Goal: Transaction & Acquisition: Obtain resource

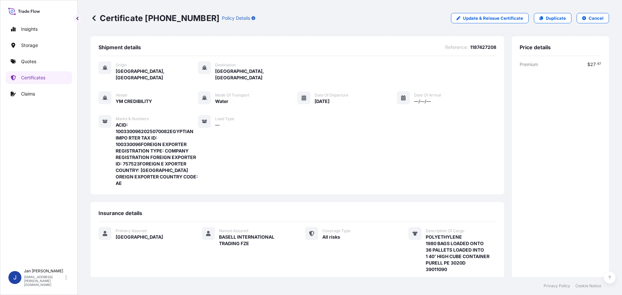
scroll to position [130, 0]
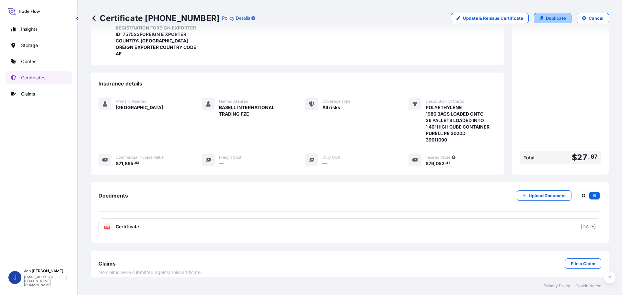
click at [562, 20] on link "Duplicate" at bounding box center [553, 18] width 38 height 10
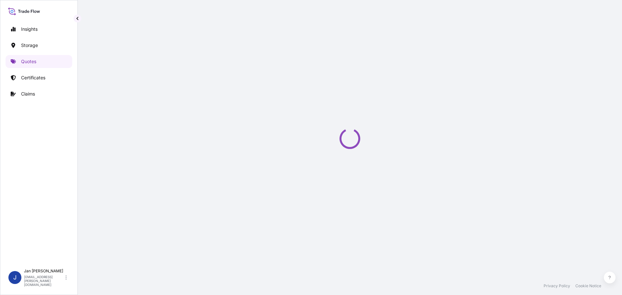
select select "Water"
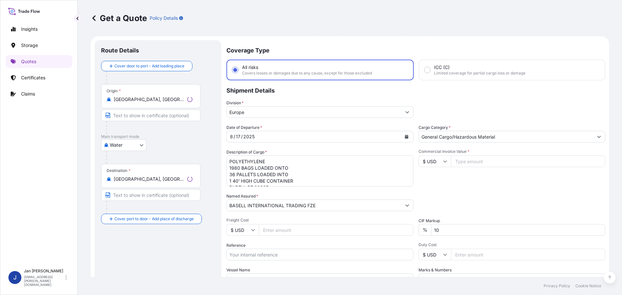
scroll to position [10, 0]
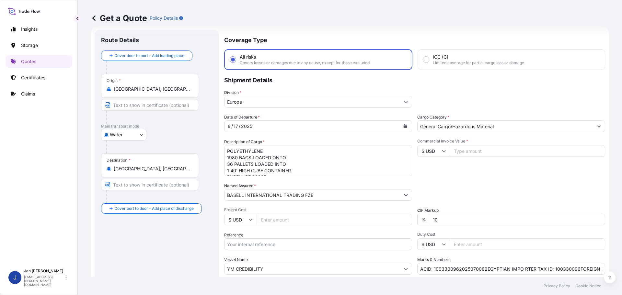
click at [122, 92] on input "[GEOGRAPHIC_DATA], [GEOGRAPHIC_DATA]" at bounding box center [152, 89] width 77 height 6
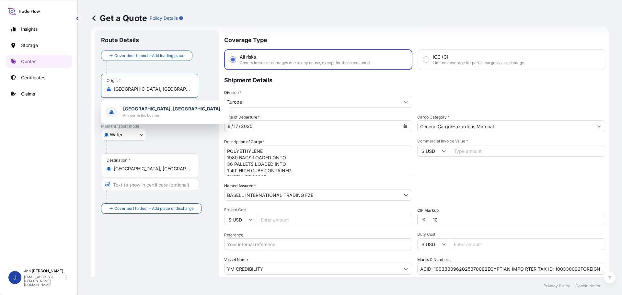
click at [122, 92] on input "[GEOGRAPHIC_DATA], [GEOGRAPHIC_DATA]" at bounding box center [152, 89] width 77 height 6
paste input "FOS SUR MER"
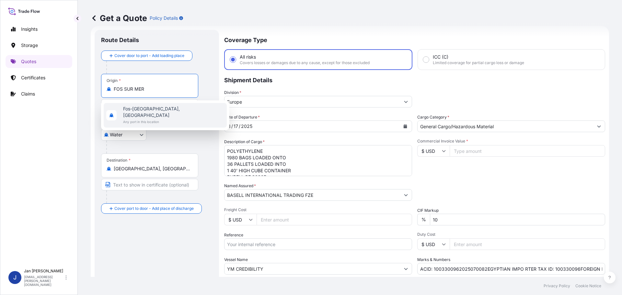
click at [146, 119] on span "Any port in this location" at bounding box center [173, 122] width 101 height 6
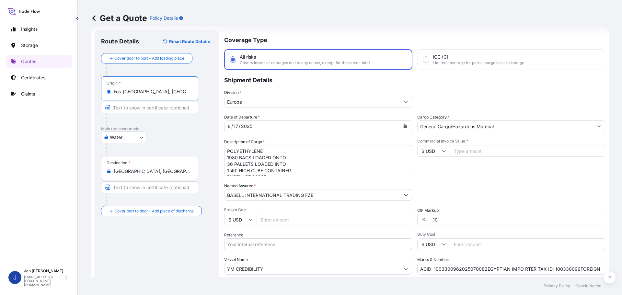
type input "Fos-[GEOGRAPHIC_DATA], [GEOGRAPHIC_DATA]"
click at [177, 176] on div "Destination * [GEOGRAPHIC_DATA], [GEOGRAPHIC_DATA], [GEOGRAPHIC_DATA]" at bounding box center [149, 168] width 97 height 24
click at [177, 175] on input "[GEOGRAPHIC_DATA], [GEOGRAPHIC_DATA], [GEOGRAPHIC_DATA]" at bounding box center [152, 171] width 77 height 6
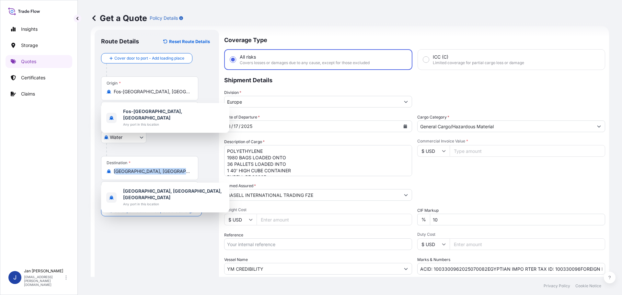
scroll to position [0, 0]
click at [177, 176] on div "Destination * [GEOGRAPHIC_DATA], [GEOGRAPHIC_DATA], [GEOGRAPHIC_DATA]" at bounding box center [149, 168] width 97 height 24
click at [177, 175] on input "[GEOGRAPHIC_DATA], [GEOGRAPHIC_DATA], [GEOGRAPHIC_DATA]" at bounding box center [152, 171] width 77 height 6
click at [177, 176] on div "Destination * [GEOGRAPHIC_DATA], [GEOGRAPHIC_DATA], [GEOGRAPHIC_DATA]" at bounding box center [149, 168] width 97 height 24
click at [177, 175] on input "[GEOGRAPHIC_DATA], [GEOGRAPHIC_DATA], [GEOGRAPHIC_DATA]" at bounding box center [152, 171] width 77 height 6
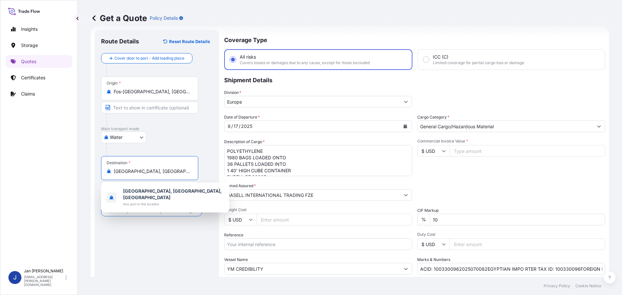
click at [177, 172] on input "[GEOGRAPHIC_DATA], [GEOGRAPHIC_DATA], [GEOGRAPHIC_DATA]" at bounding box center [152, 171] width 77 height 6
paste input "GEMLIK"
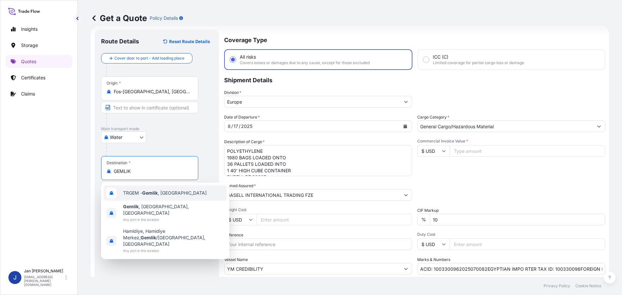
click at [169, 194] on span "TRGEM - Gemlik , [GEOGRAPHIC_DATA]" at bounding box center [165, 193] width 84 height 6
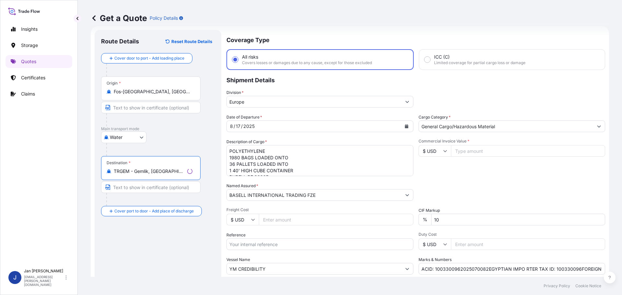
type input "TRGEM - Gemlik, [GEOGRAPHIC_DATA]"
click at [161, 204] on div at bounding box center [153, 199] width 94 height 13
click at [404, 127] on icon "Calendar" at bounding box center [406, 126] width 4 height 4
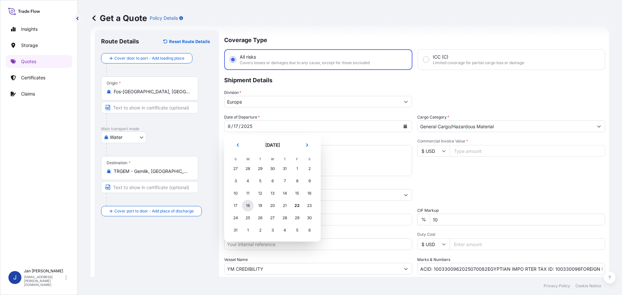
click at [249, 207] on div "18" at bounding box center [248, 206] width 12 height 12
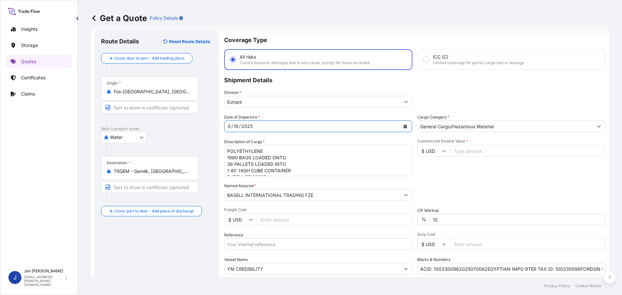
click at [286, 177] on div "Date of Departure * [DATE] Cargo Category * General Cargo/Hazardous Material De…" at bounding box center [414, 194] width 381 height 161
click at [287, 167] on textarea "POLYETHYLENE 1980 BAGS LOADED ONTO 36 PALLETS LOADED INTO 1 40' HIGH CUBE CONTA…" at bounding box center [318, 160] width 188 height 31
click at [327, 204] on div "Date of Departure * [DATE] Cargo Category * General Cargo/Hazardous Material De…" at bounding box center [414, 194] width 381 height 161
click at [351, 247] on input "Reference" at bounding box center [318, 245] width 188 height 12
paste input "1187421404"
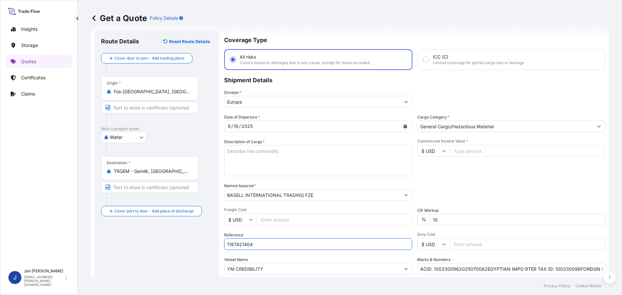
type input "1187421404"
click at [302, 270] on input "YM CREDIBILITY" at bounding box center [313, 269] width 176 height 12
paste input "LODUR"
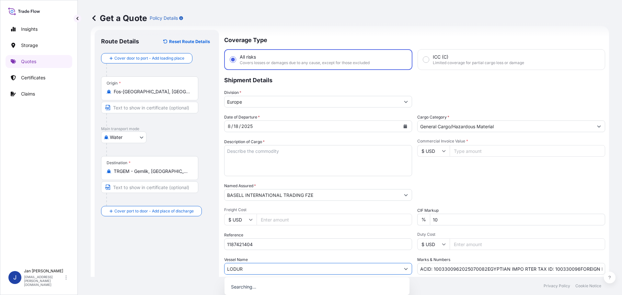
type input "LODUR"
click at [543, 176] on div "Date of Departure * [DATE] Cargo Category * General Cargo/Hazardous Material De…" at bounding box center [414, 194] width 381 height 161
click at [519, 271] on input "ACID: 1003300962025070082EGYPTIAN IMPO RTER TAX ID: 100330096FOREIGN EXPORTER R…" at bounding box center [512, 269] width 188 height 12
paste input "LODUR"
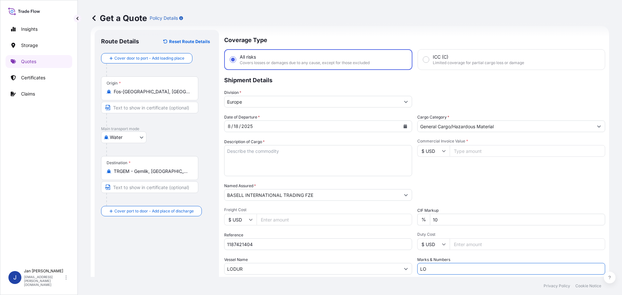
type input "L"
click at [531, 185] on div "Packing Category Type to search a container mode Please select a primary mode o…" at bounding box center [512, 192] width 188 height 18
drag, startPoint x: 424, startPoint y: 150, endPoint x: 424, endPoint y: 153, distance: 3.6
click at [424, 150] on input "$ USD" at bounding box center [434, 151] width 32 height 12
click at [431, 170] on div "€ EUR" at bounding box center [431, 169] width 27 height 12
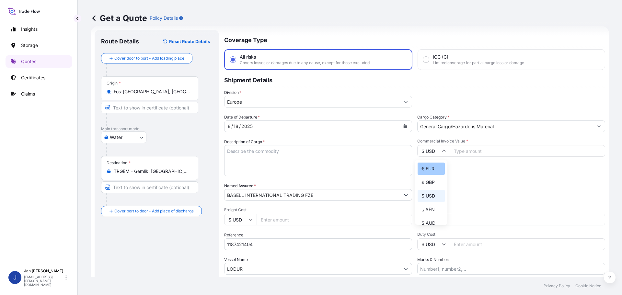
type input "€ EUR"
click at [479, 154] on input "Commercial Invoice Value *" at bounding box center [528, 151] width 156 height 12
type input "37037.70"
click at [506, 172] on div "Commercial Invoice Value * € EUR 37037.70" at bounding box center [512, 158] width 188 height 38
click at [258, 152] on textarea "POLYETHYLENE 1980 BAGS LOADED ONTO 36 PALLETS LOADED INTO 1 40' HIGH CUBE CONTA…" at bounding box center [318, 160] width 188 height 31
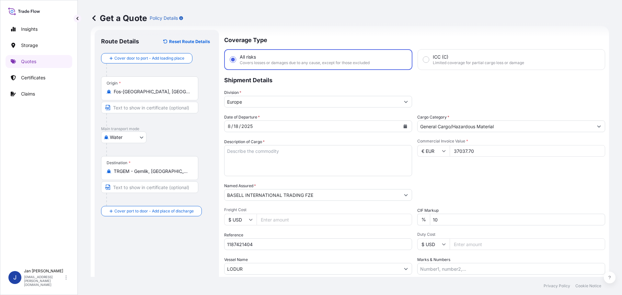
paste textarea "POLYPROPYLENE 990 BAGS LOADED ONTO 18 PALLETS LOADED INTO 1 40' HIGH CUBE CONTA…"
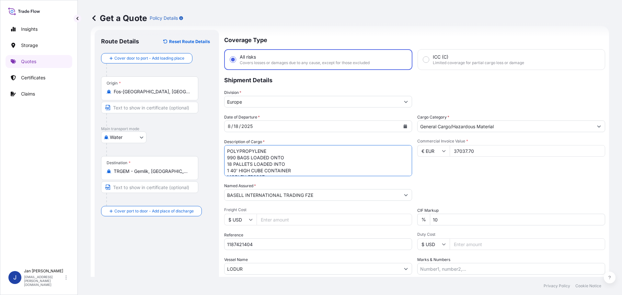
scroll to position [10, 0]
type textarea "POLYPROPYLENE 990 BAGS LOADED ONTO 18 PALLETS LOADED INTO 1 40' HIGH CUBE CONTA…"
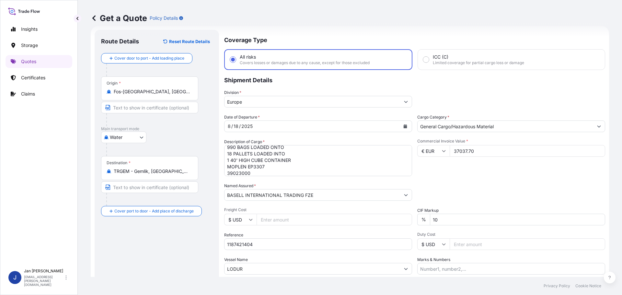
click at [518, 161] on div "Commercial Invoice Value * € EUR 37037.70" at bounding box center [512, 158] width 188 height 38
click at [309, 241] on input "1187421404" at bounding box center [318, 245] width 188 height 12
paste input "5013066296 / 5013157229 / 304240527"
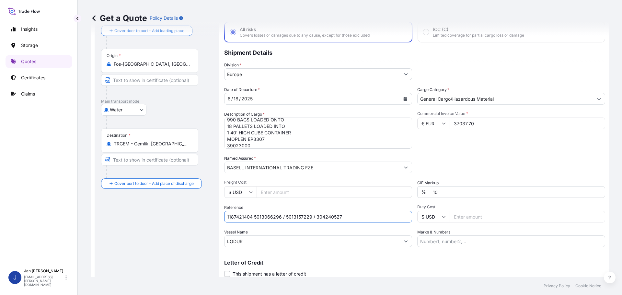
scroll to position [60, 0]
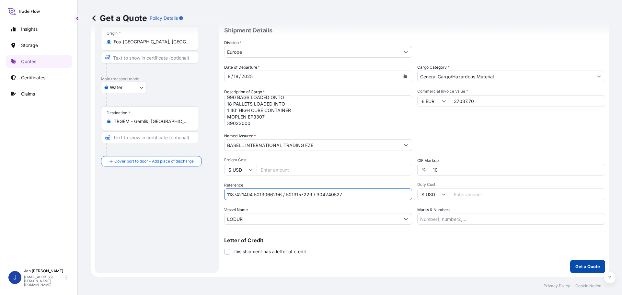
type input "1187421404 5013066296 / 5013157229 / 304240527"
click at [584, 270] on button "Get a Quote" at bounding box center [588, 266] width 35 height 13
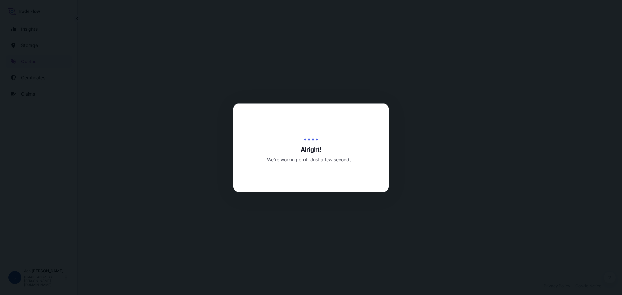
select select "Water"
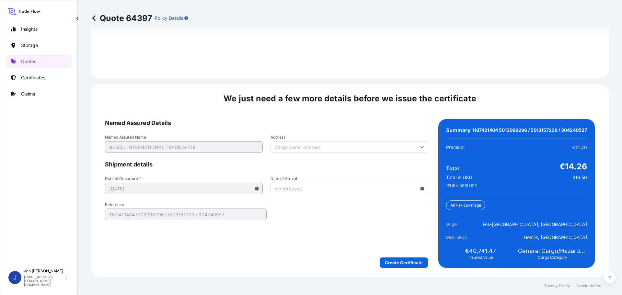
scroll to position [954, 0]
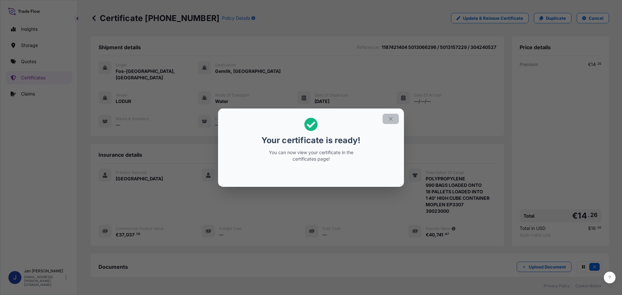
click at [391, 119] on icon "button" at bounding box center [391, 119] width 4 height 4
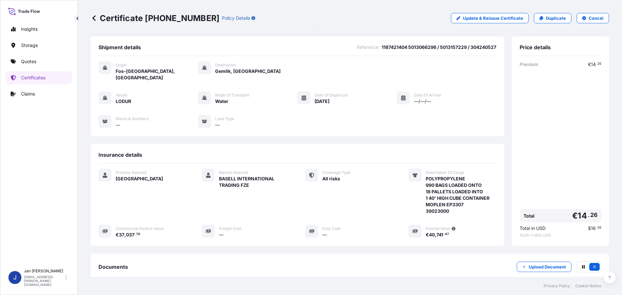
scroll to position [71, 0]
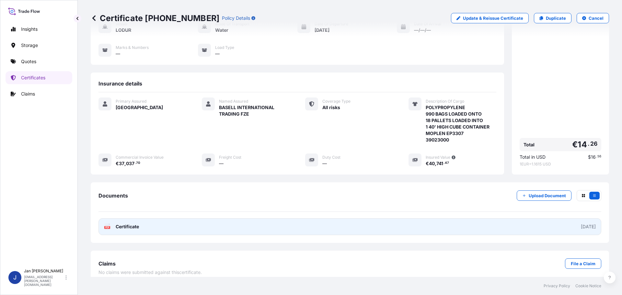
click at [134, 224] on link "PDF Certificate [DATE]" at bounding box center [350, 226] width 503 height 17
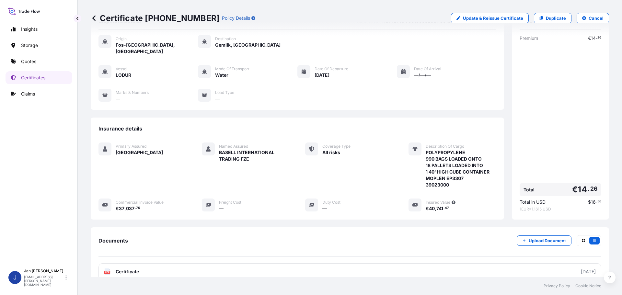
scroll to position [0, 0]
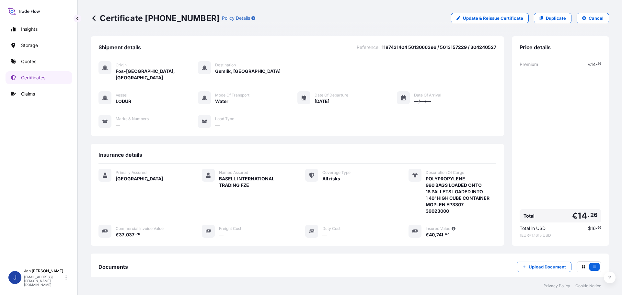
click at [560, 13] on link "Duplicate" at bounding box center [553, 18] width 38 height 10
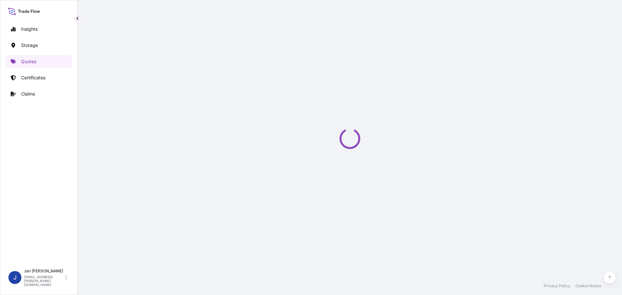
select select "Water"
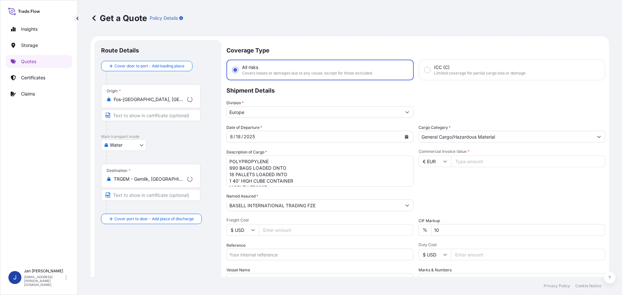
scroll to position [10, 0]
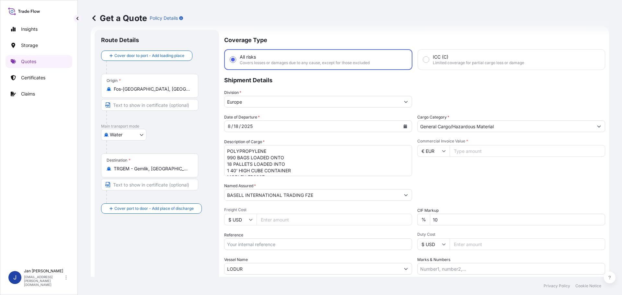
click at [167, 93] on div "Origin * [GEOGRAPHIC_DATA], [GEOGRAPHIC_DATA]" at bounding box center [149, 86] width 97 height 24
click at [167, 92] on input "Fos-[GEOGRAPHIC_DATA], [GEOGRAPHIC_DATA]" at bounding box center [152, 89] width 77 height 6
click at [167, 93] on div "Origin * [GEOGRAPHIC_DATA], [GEOGRAPHIC_DATA]" at bounding box center [149, 86] width 97 height 24
click at [167, 92] on input "Fos-[GEOGRAPHIC_DATA], [GEOGRAPHIC_DATA]" at bounding box center [152, 89] width 77 height 6
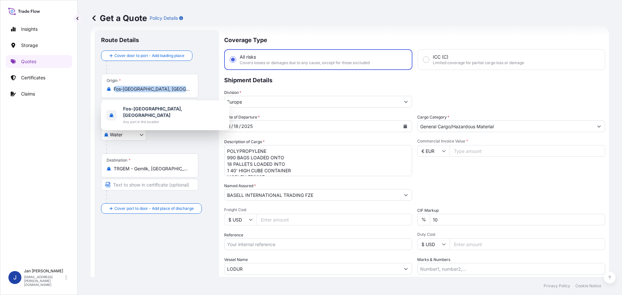
click at [167, 93] on div "Origin * [GEOGRAPHIC_DATA], [GEOGRAPHIC_DATA]" at bounding box center [149, 86] width 97 height 24
click at [167, 92] on input "Fos-[GEOGRAPHIC_DATA], [GEOGRAPHIC_DATA]" at bounding box center [152, 89] width 77 height 6
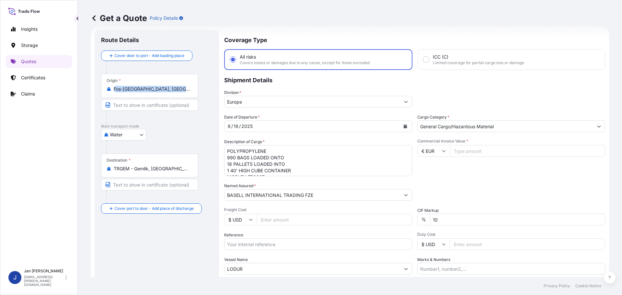
click at [168, 93] on div "Origin * [GEOGRAPHIC_DATA], [GEOGRAPHIC_DATA]" at bounding box center [149, 86] width 97 height 24
click at [168, 92] on input "Fos-[GEOGRAPHIC_DATA], [GEOGRAPHIC_DATA]" at bounding box center [152, 89] width 77 height 6
click at [168, 93] on div "Origin * [GEOGRAPHIC_DATA], [GEOGRAPHIC_DATA]" at bounding box center [149, 86] width 97 height 24
click at [168, 92] on input "Fos-[GEOGRAPHIC_DATA], [GEOGRAPHIC_DATA]" at bounding box center [152, 89] width 77 height 6
click at [168, 93] on div "Origin * [GEOGRAPHIC_DATA], [GEOGRAPHIC_DATA]" at bounding box center [149, 86] width 97 height 24
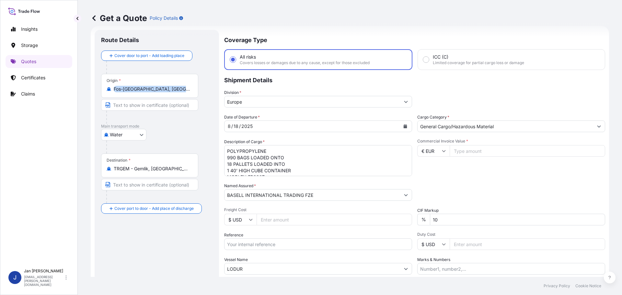
click at [168, 92] on input "Fos-[GEOGRAPHIC_DATA], [GEOGRAPHIC_DATA]" at bounding box center [152, 89] width 77 height 6
click at [160, 88] on input "Fos-[GEOGRAPHIC_DATA], [GEOGRAPHIC_DATA]" at bounding box center [152, 89] width 77 height 6
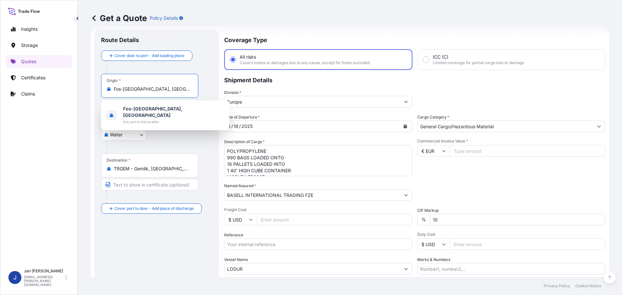
click at [160, 88] on input "Fos-[GEOGRAPHIC_DATA], [GEOGRAPHIC_DATA]" at bounding box center [152, 89] width 77 height 6
paste input "[GEOGRAPHIC_DATA]"
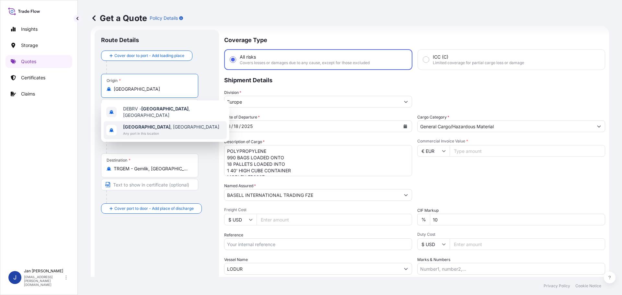
click at [159, 130] on span "Any port in this location" at bounding box center [171, 133] width 96 height 6
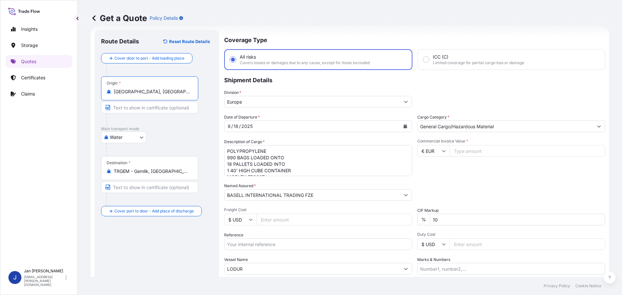
type input "[GEOGRAPHIC_DATA], [GEOGRAPHIC_DATA]"
click at [159, 128] on p "Main transport mode" at bounding box center [157, 128] width 112 height 5
click at [142, 174] on input "TRGEM - Gemlik, [GEOGRAPHIC_DATA]" at bounding box center [152, 171] width 77 height 6
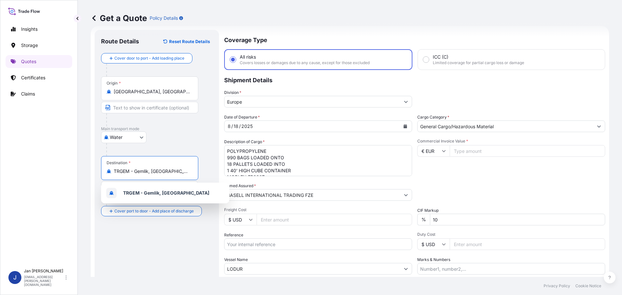
click at [142, 174] on input "TRGEM - Gemlik, [GEOGRAPHIC_DATA]" at bounding box center [152, 171] width 77 height 6
paste input "[GEOGRAPHIC_DATA], [GEOGRAPHIC_DATA]"
click at [167, 134] on div "Water Air Water Inland" at bounding box center [157, 138] width 112 height 12
click at [157, 171] on input "TRGEM - Gemlik, [GEOGRAPHIC_DATA]" at bounding box center [152, 171] width 77 height 6
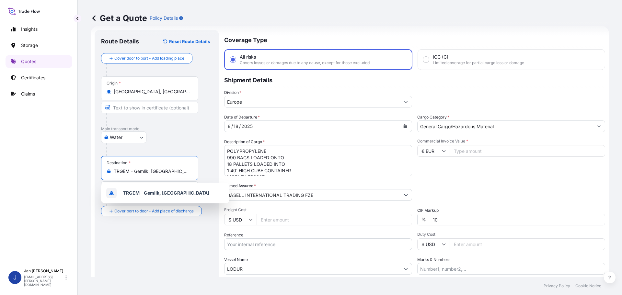
click at [157, 171] on input "TRGEM - Gemlik, [GEOGRAPHIC_DATA]" at bounding box center [152, 171] width 77 height 6
paste input "[GEOGRAPHIC_DATA], [GEOGRAPHIC_DATA]"
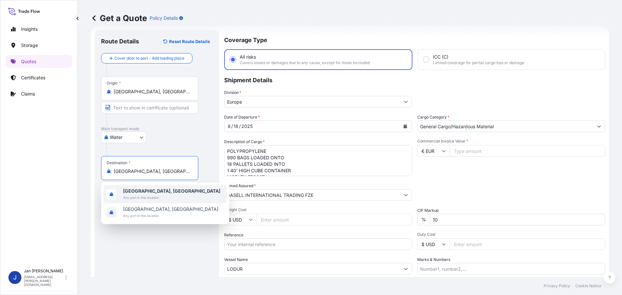
click at [160, 189] on b "[GEOGRAPHIC_DATA], [GEOGRAPHIC_DATA]" at bounding box center [171, 191] width 97 height 6
type input "[GEOGRAPHIC_DATA], [GEOGRAPHIC_DATA]"
click at [174, 124] on div at bounding box center [152, 119] width 92 height 13
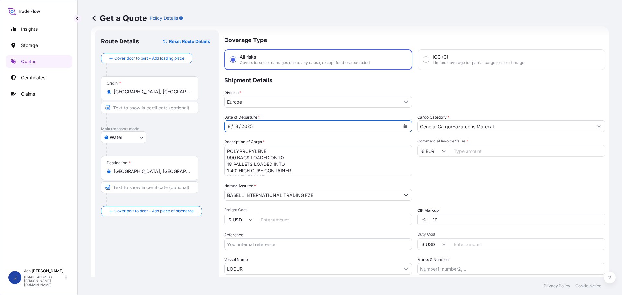
click at [404, 128] on icon "Calendar" at bounding box center [406, 126] width 4 height 4
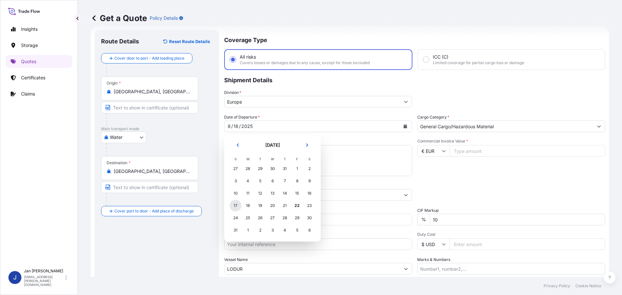
click at [235, 203] on div "17" at bounding box center [236, 206] width 12 height 12
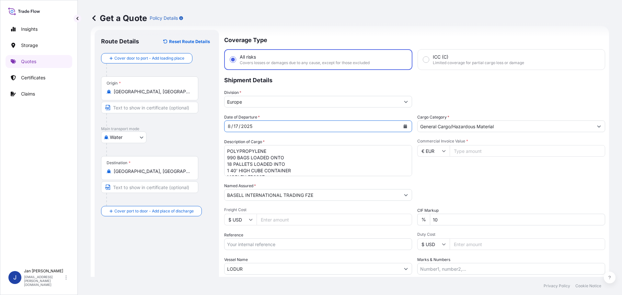
click at [358, 157] on textarea "POLYPROPYLENE 990 BAGS LOADED ONTO 18 PALLETS LOADED INTO 1 40' HIGH CUBE CONTA…" at bounding box center [318, 160] width 188 height 31
click at [238, 245] on input "Reference" at bounding box center [318, 245] width 188 height 12
paste input "1187414398"
type input "1187414398"
click at [290, 237] on div "Reference 1187414398" at bounding box center [318, 241] width 188 height 18
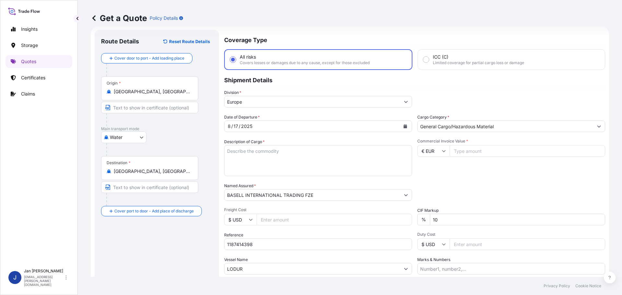
click at [240, 264] on input "LODUR" at bounding box center [313, 269] width 176 height 12
click at [240, 265] on input "LODUR" at bounding box center [313, 269] width 176 height 12
paste input "SANTA [PERSON_NAME]"
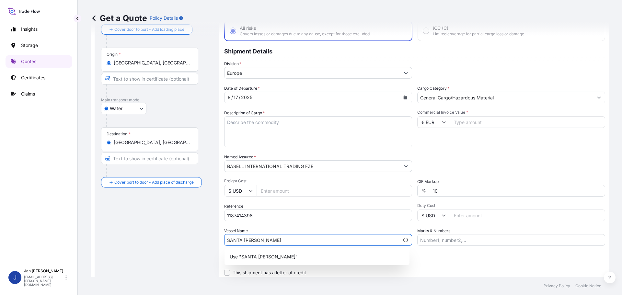
scroll to position [60, 0]
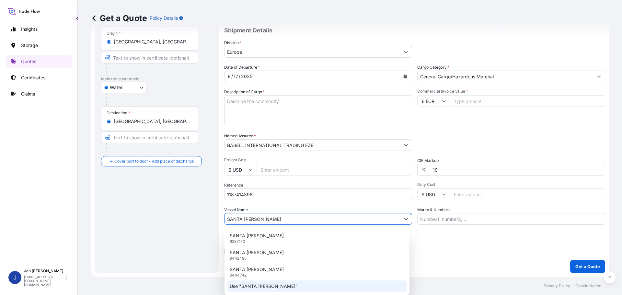
type input "SANTA [PERSON_NAME]"
click at [503, 115] on div "Commercial Invoice Value * € EUR" at bounding box center [512, 108] width 188 height 38
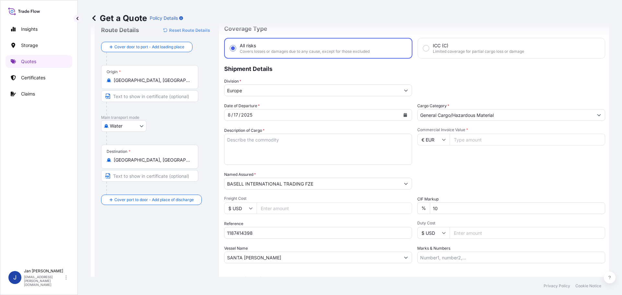
scroll to position [6, 0]
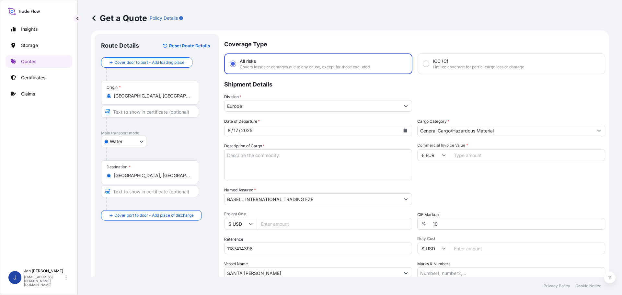
click at [304, 148] on div "Description of Cargo * POLYPROPYLENE 990 BAGS LOADED ONTO 18 PALLETS LOADED INT…" at bounding box center [318, 162] width 188 height 38
click at [304, 160] on textarea "POLYPROPYLENE 990 BAGS LOADED ONTO 18 PALLETS LOADED INTO 1 40' HIGH CUBE CONTA…" at bounding box center [318, 164] width 188 height 31
paste textarea "POLYETHYLENE 9900 BAGS LOADED ONTO 180 PALLETS LOADED INTO 10 40' HIGH CUBE CON…"
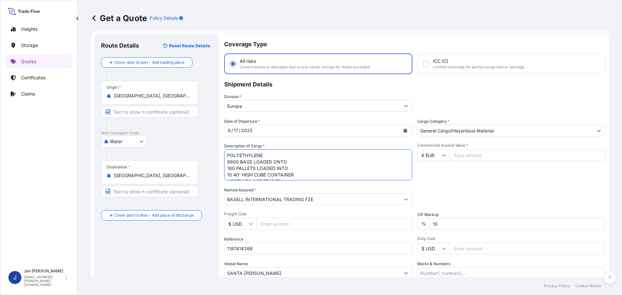
scroll to position [10, 0]
type textarea "POLYETHYLENE 9900 BAGS LOADED ONTO 180 PALLETS LOADED INTO 10 40' HIGH CUBE CON…"
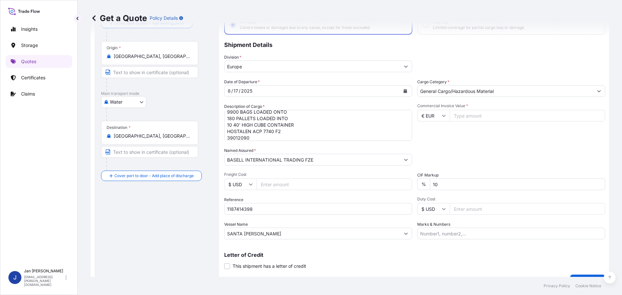
scroll to position [60, 0]
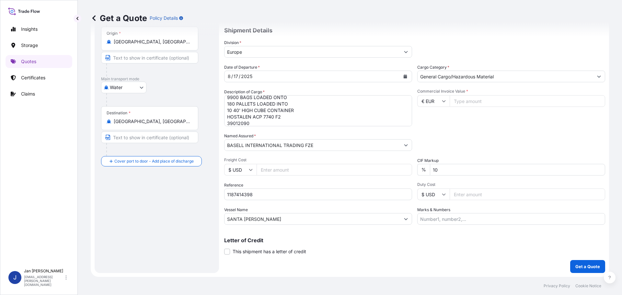
click at [269, 193] on input "1187414398" at bounding box center [318, 195] width 188 height 12
paste input "5013158121 / 5013158304 / 304230294"
type input "1187414398 5013158121 / 5013158304 / 304230294"
click at [472, 101] on input "Commercial Invoice Value *" at bounding box center [528, 101] width 156 height 12
click at [429, 107] on div "Commercial Invoice Value * € EUR" at bounding box center [512, 108] width 188 height 38
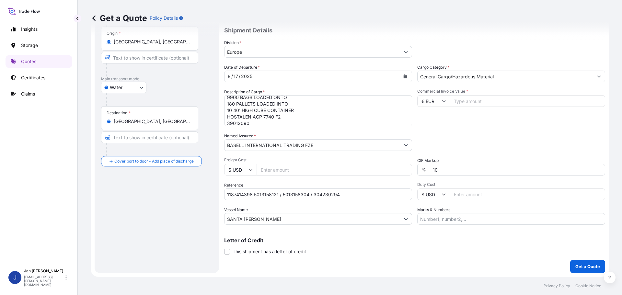
click at [429, 99] on input "€ EUR" at bounding box center [434, 101] width 32 height 12
click at [430, 149] on div "$ USD" at bounding box center [431, 146] width 27 height 12
type input "$ USD"
click at [466, 94] on span "Commercial Invoice Value *" at bounding box center [512, 91] width 188 height 5
click at [466, 95] on input "Commercial Invoice Value *" at bounding box center [528, 101] width 156 height 12
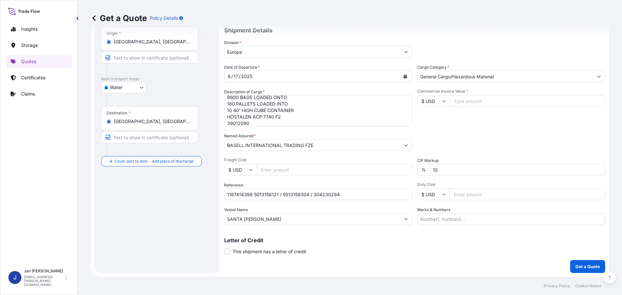
click at [467, 100] on input "Commercial Invoice Value *" at bounding box center [528, 101] width 156 height 12
type input "324221.53"
click at [580, 265] on p "Get a Quote" at bounding box center [588, 267] width 25 height 6
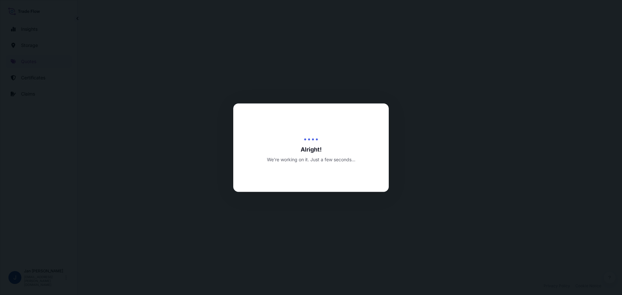
select select "Water"
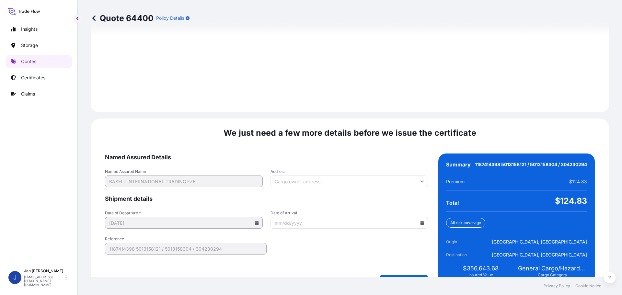
scroll to position [907, 0]
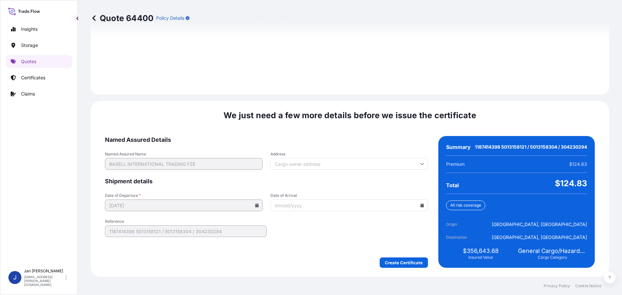
click at [397, 268] on div "We just need a few more details before we issue the certificate Named Assured D…" at bounding box center [350, 189] width 519 height 176
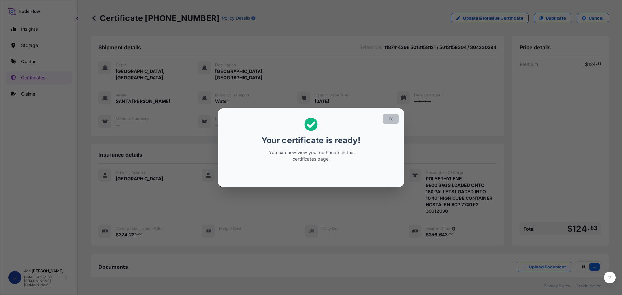
click at [391, 118] on icon "button" at bounding box center [391, 119] width 6 height 6
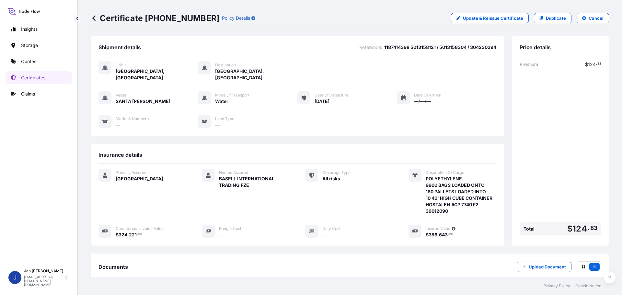
scroll to position [71, 0]
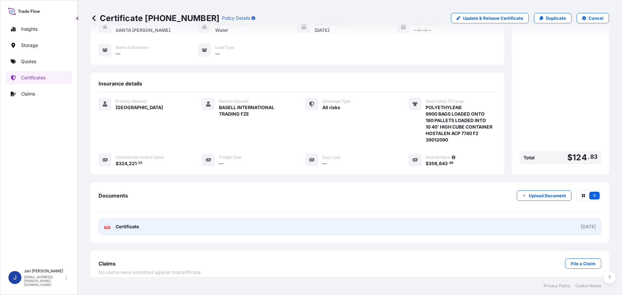
click at [124, 224] on span "Certificate" at bounding box center [127, 227] width 23 height 6
